Goal: Navigation & Orientation: Find specific page/section

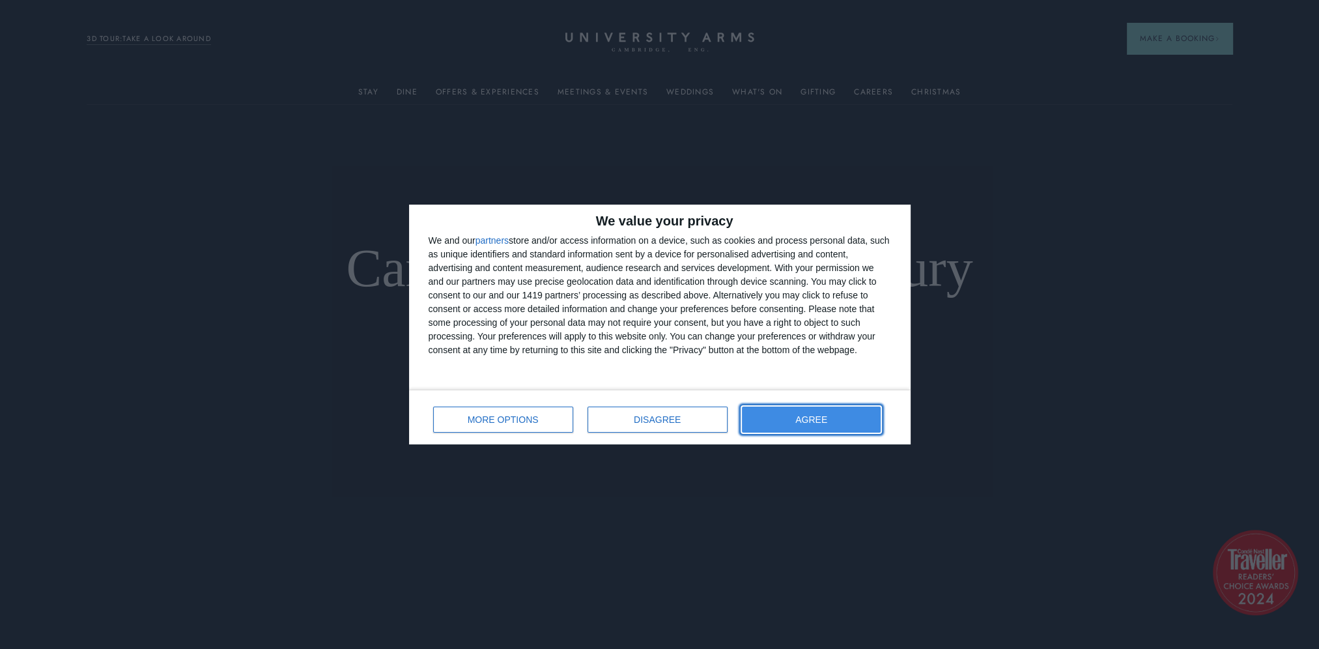
click at [847, 411] on button "AGREE" at bounding box center [811, 419] width 139 height 26
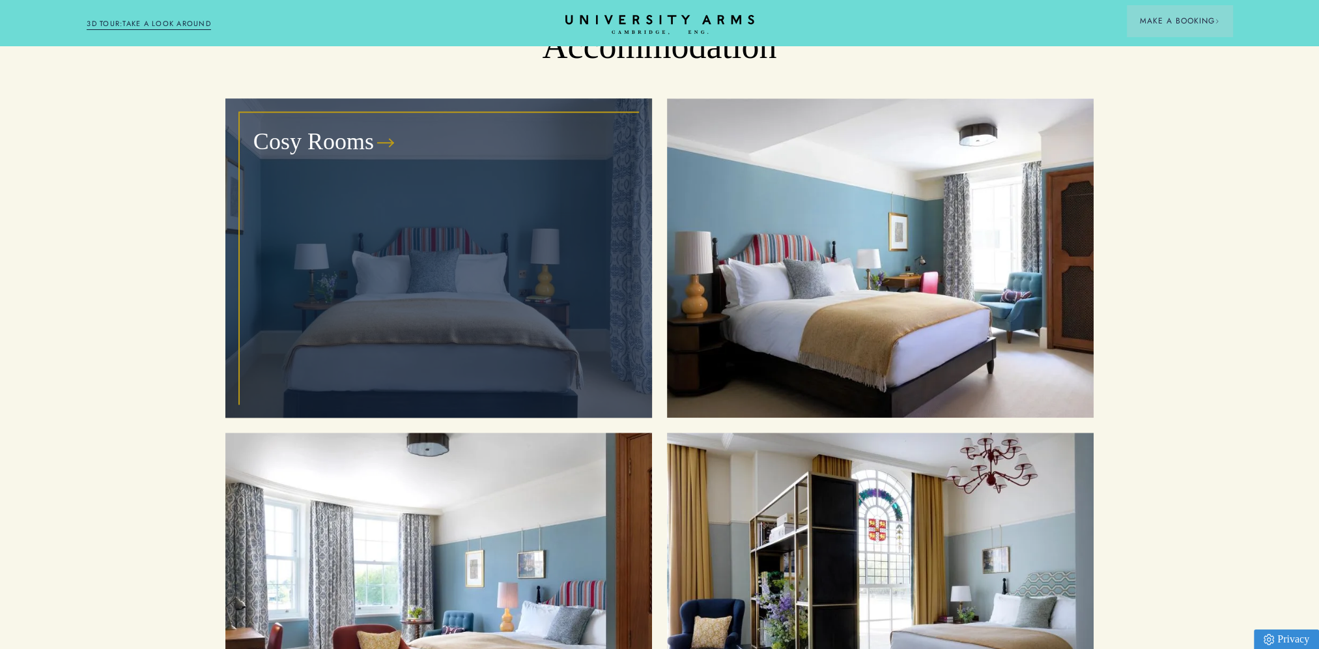
scroll to position [1433, 0]
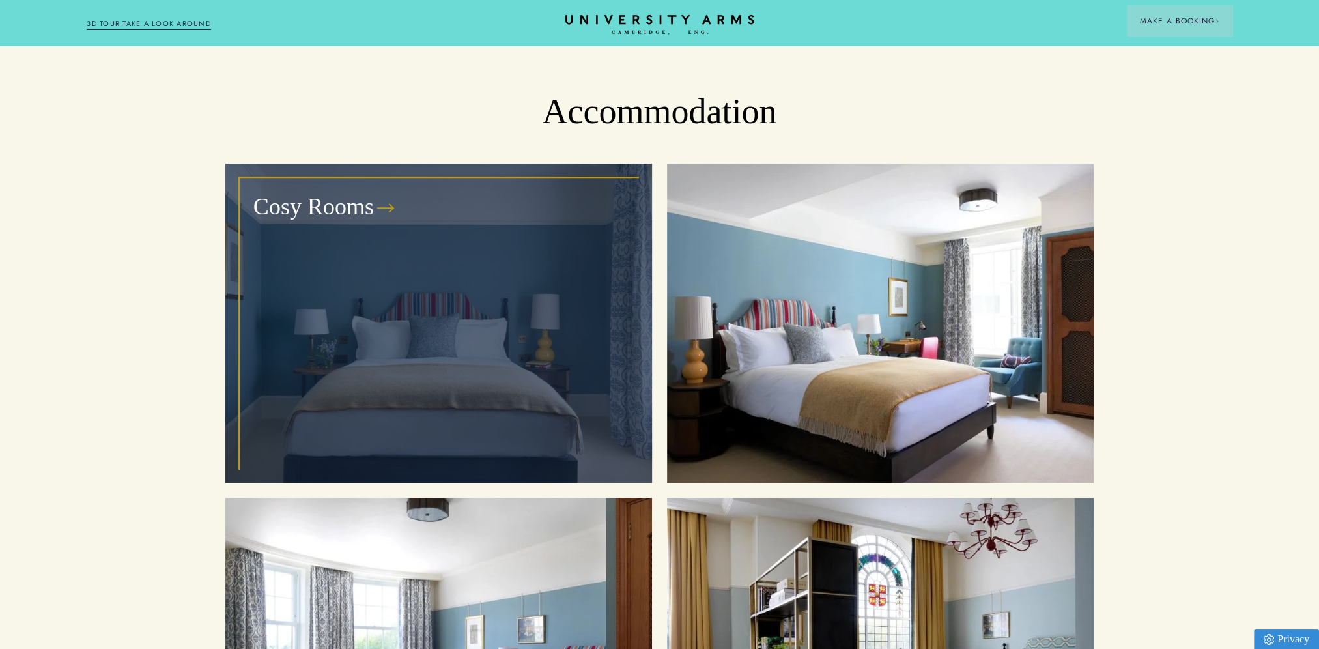
click at [432, 290] on div "Cosy Rooms" at bounding box center [438, 323] width 397 height 290
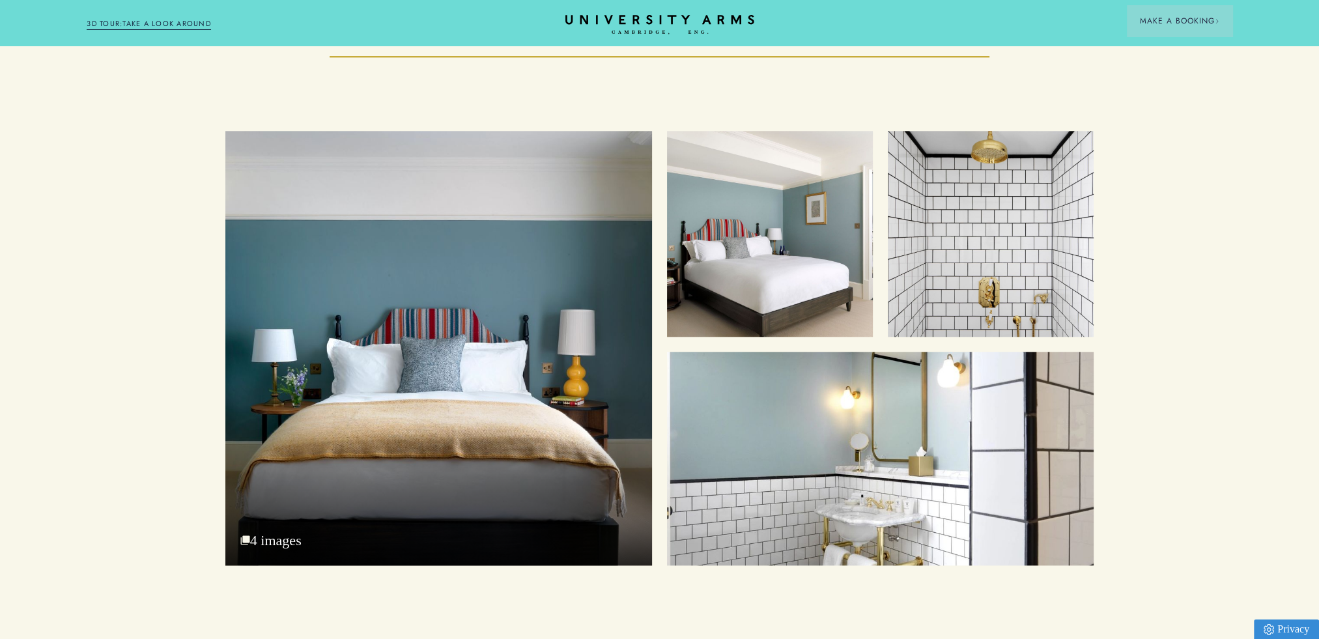
scroll to position [1693, 0]
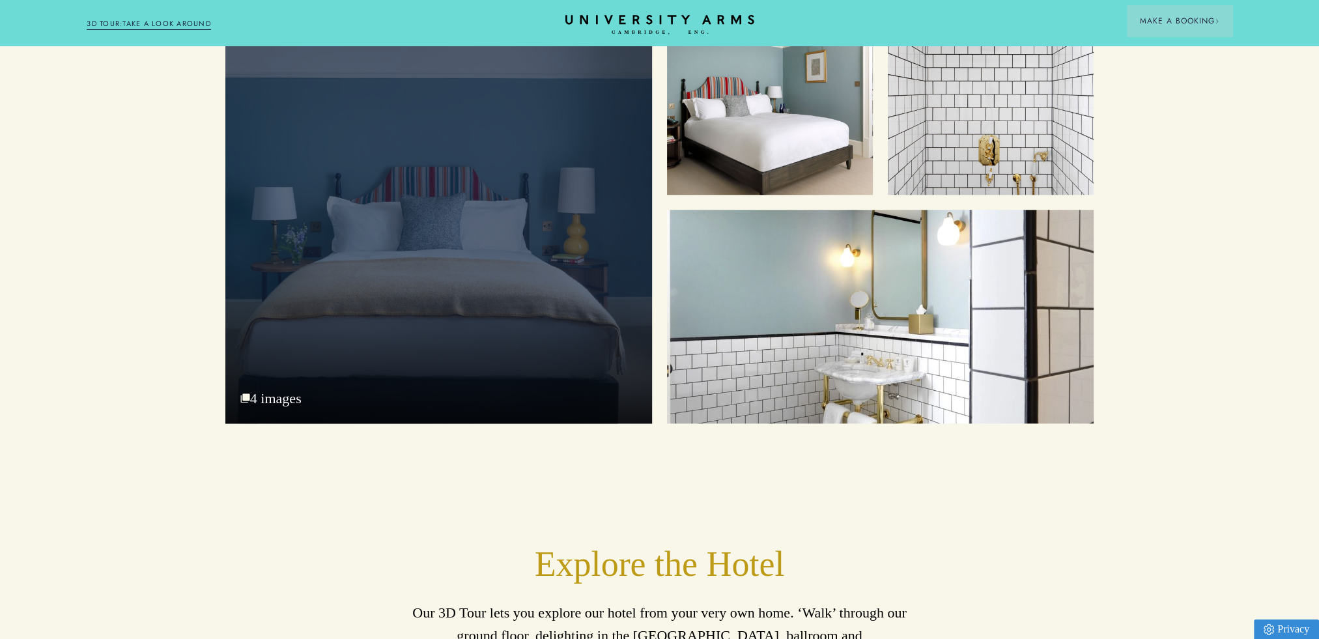
click at [535, 267] on div "Cosy Bed" at bounding box center [438, 206] width 427 height 434
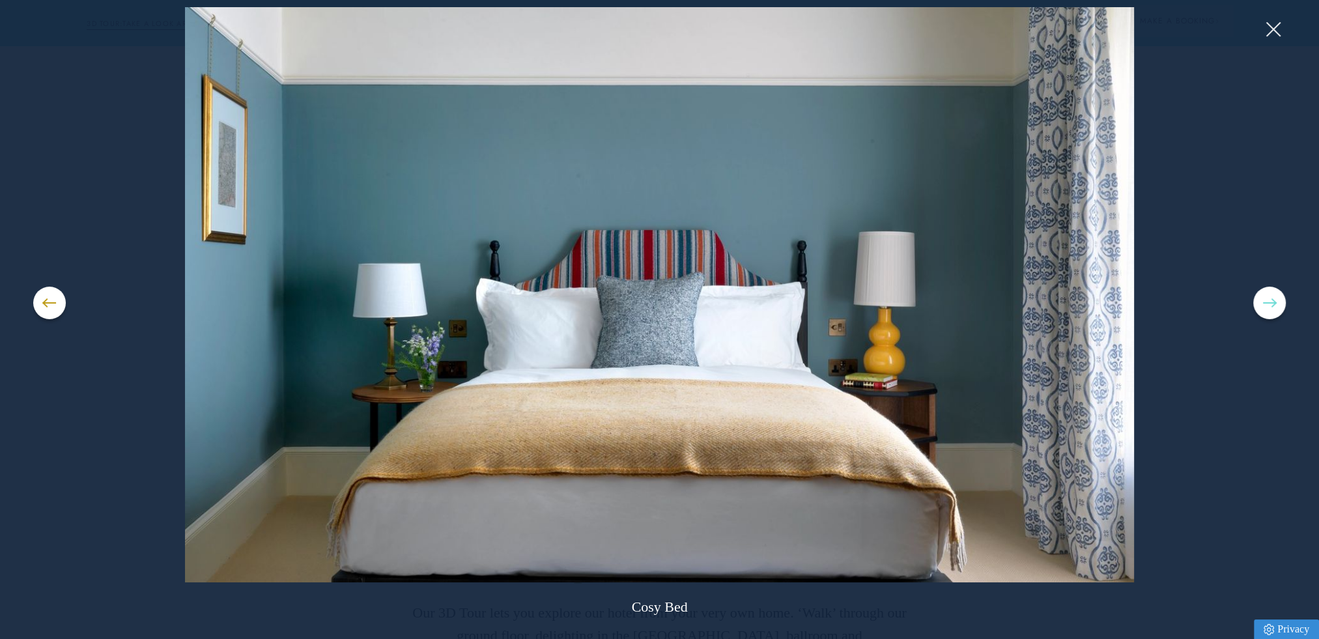
click at [1272, 301] on button at bounding box center [1269, 303] width 33 height 33
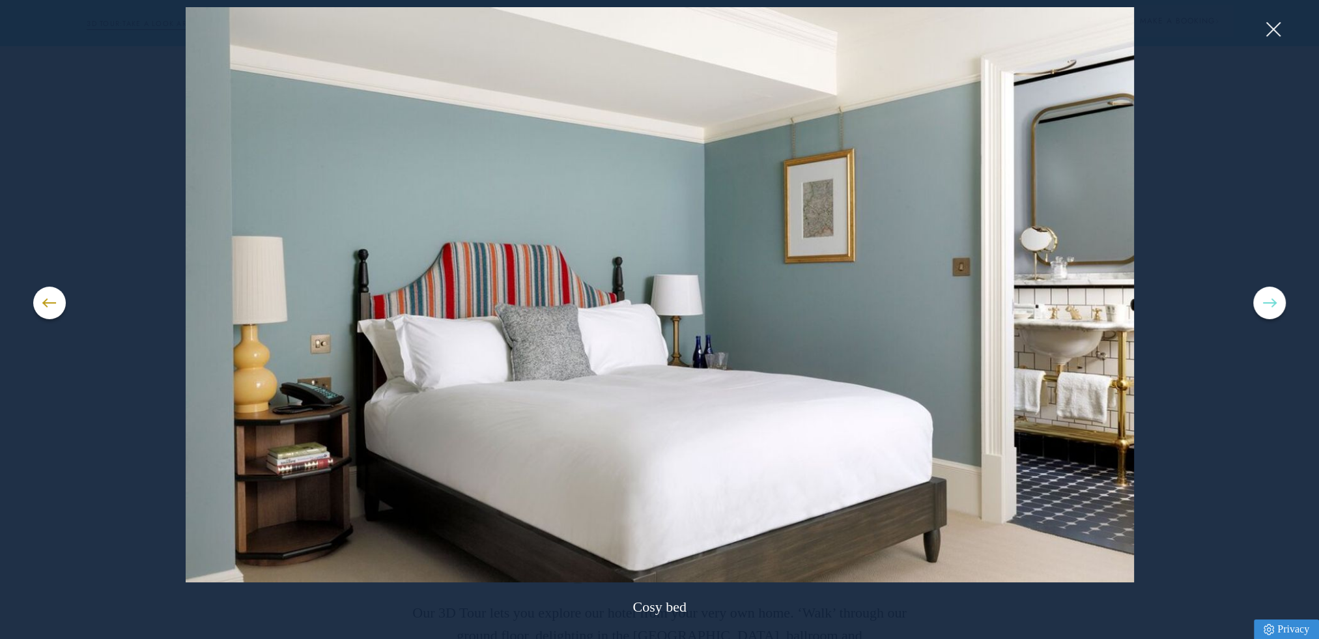
click at [1272, 301] on button at bounding box center [1269, 303] width 33 height 33
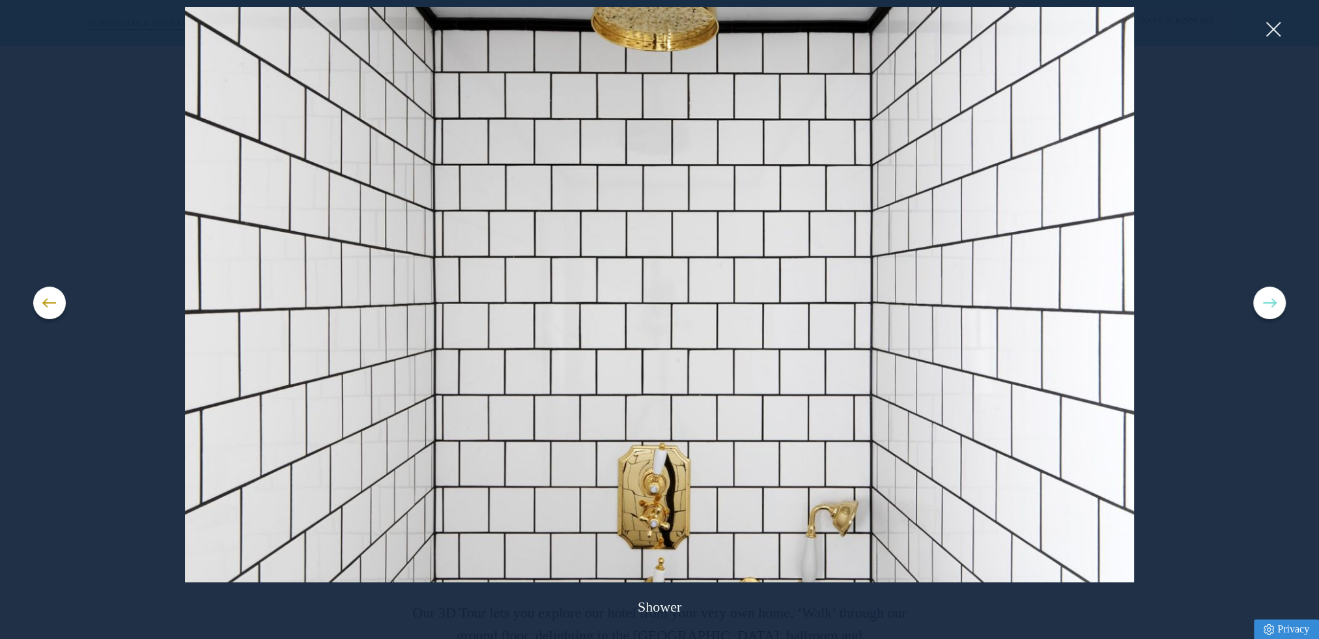
click at [1272, 301] on button at bounding box center [1269, 303] width 33 height 33
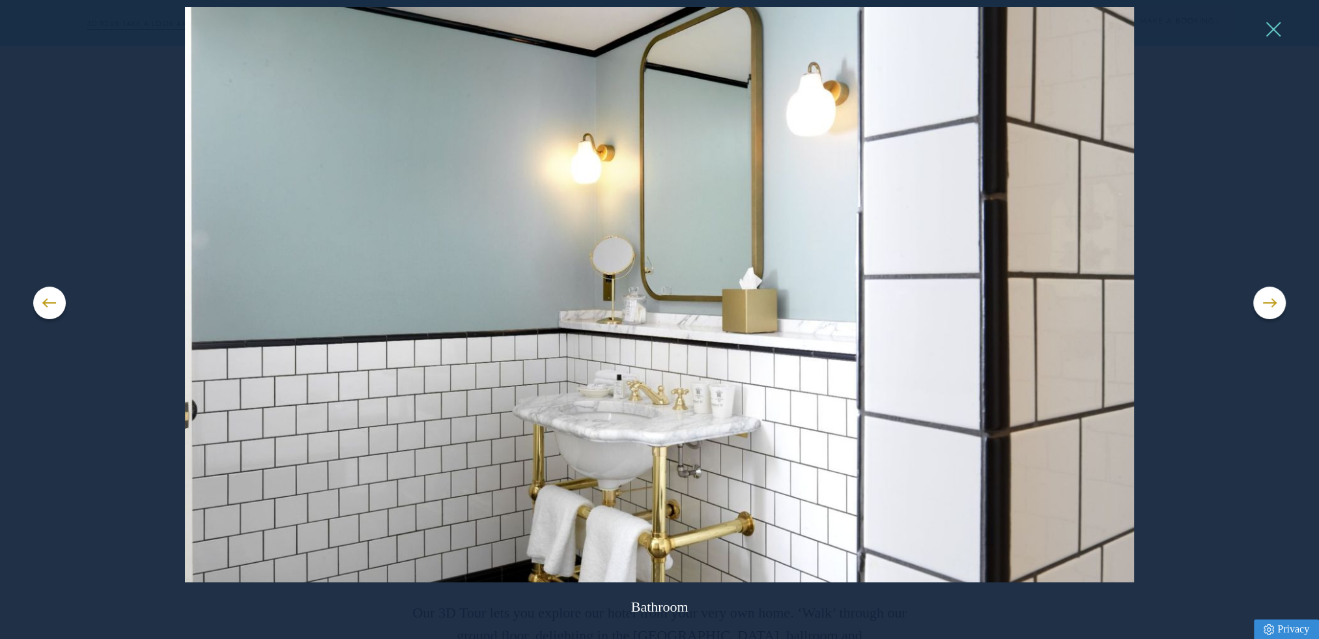
click at [1270, 33] on button at bounding box center [1273, 30] width 20 height 20
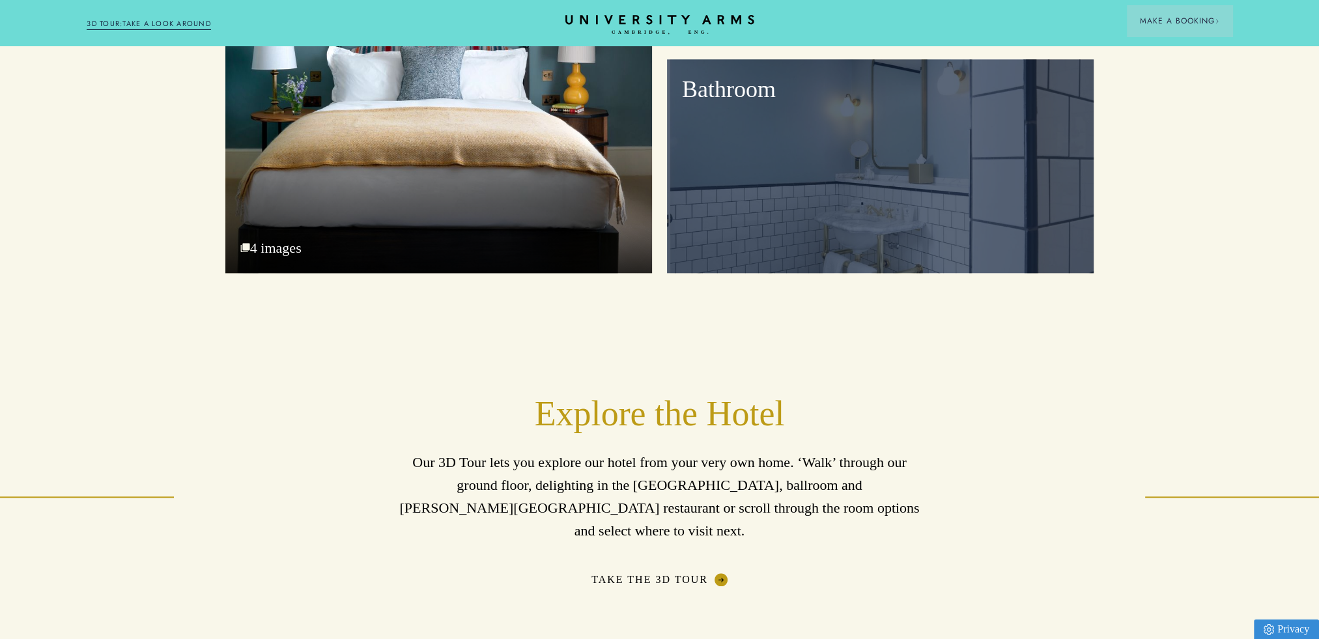
scroll to position [2084, 0]
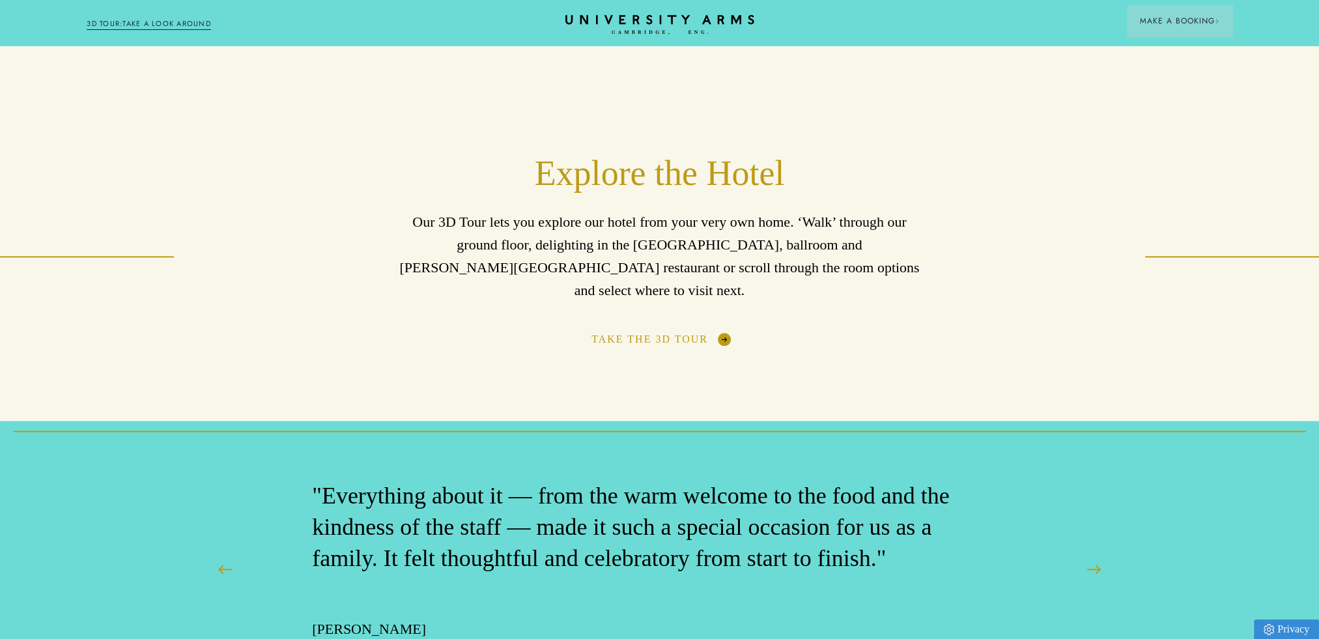
click at [677, 333] on link "Take the 3D Tour" at bounding box center [659, 339] width 136 height 13
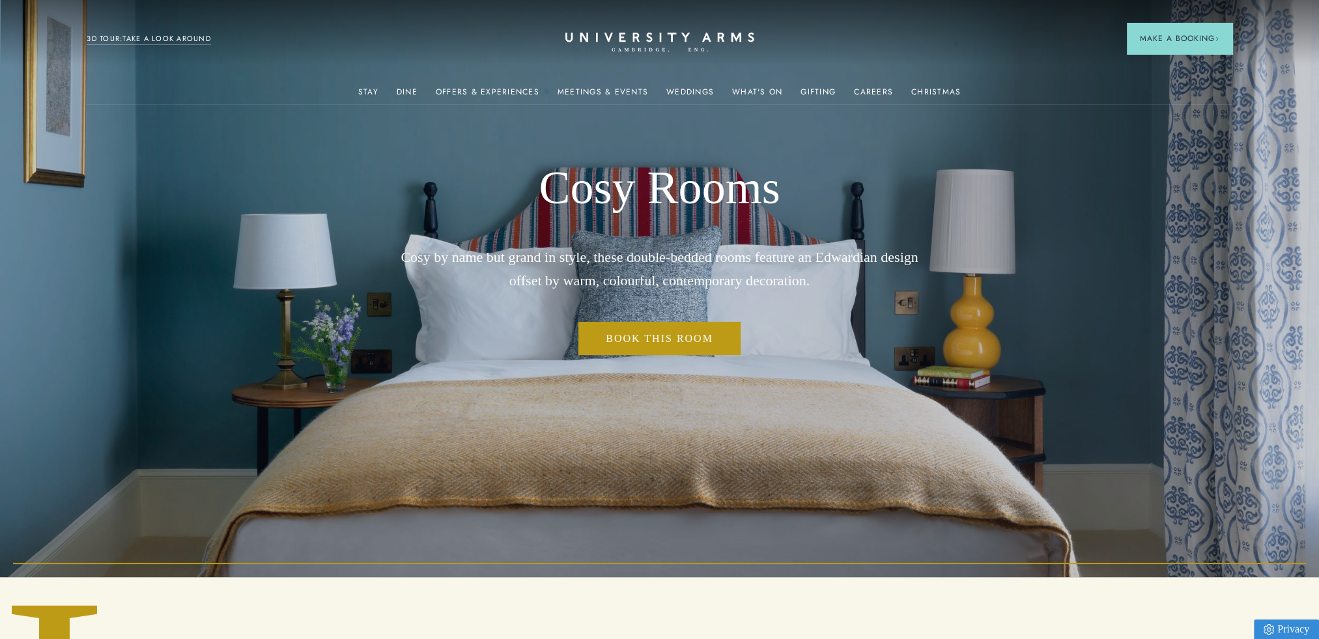
scroll to position [0, 0]
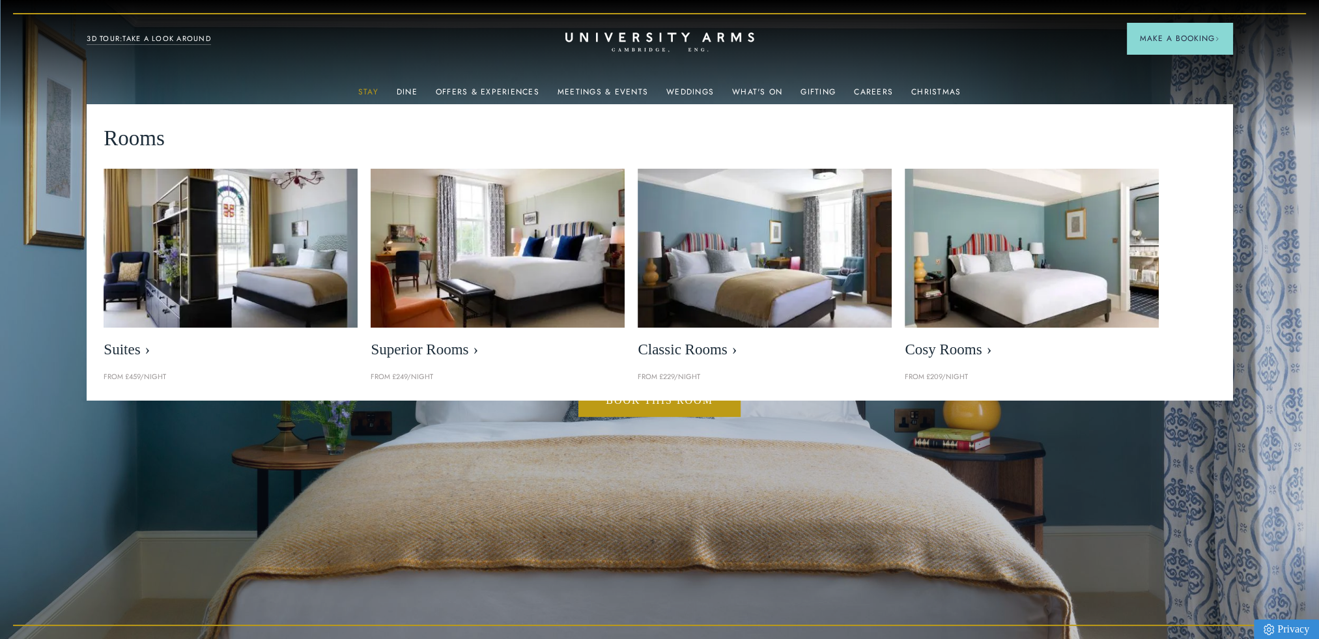
click at [370, 91] on link "Stay" at bounding box center [368, 95] width 20 height 17
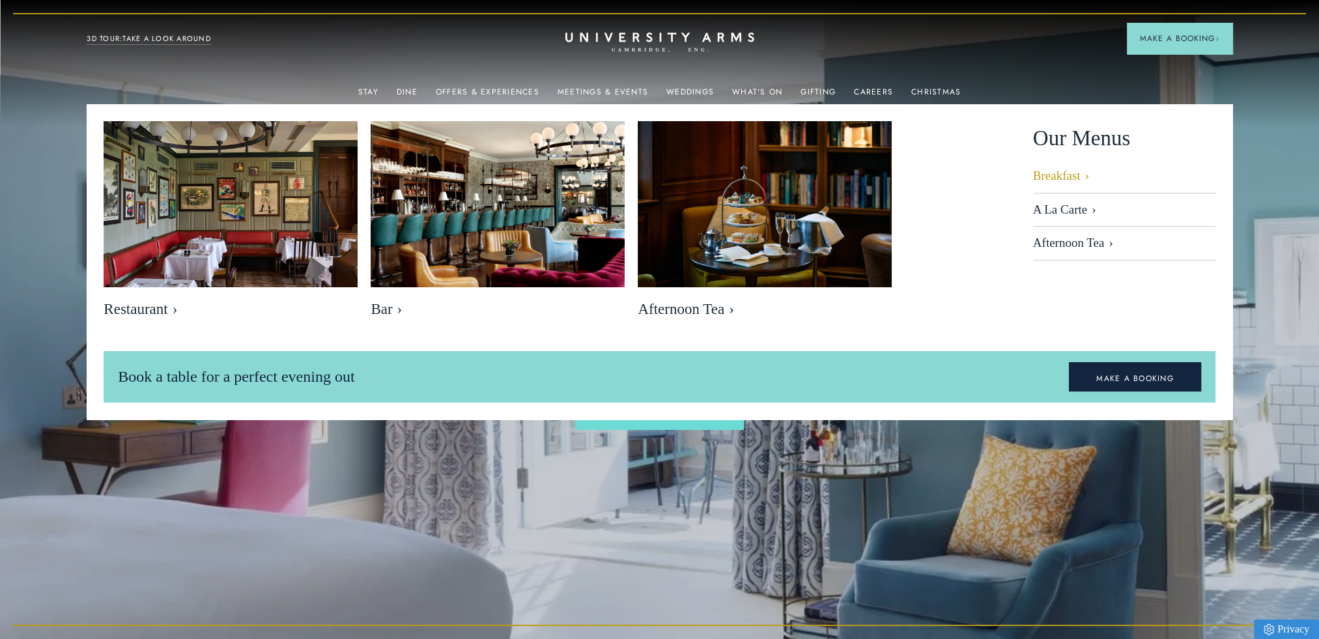
click at [1037, 173] on link "Breakfast" at bounding box center [1124, 181] width 182 height 25
